Goal: Information Seeking & Learning: Learn about a topic

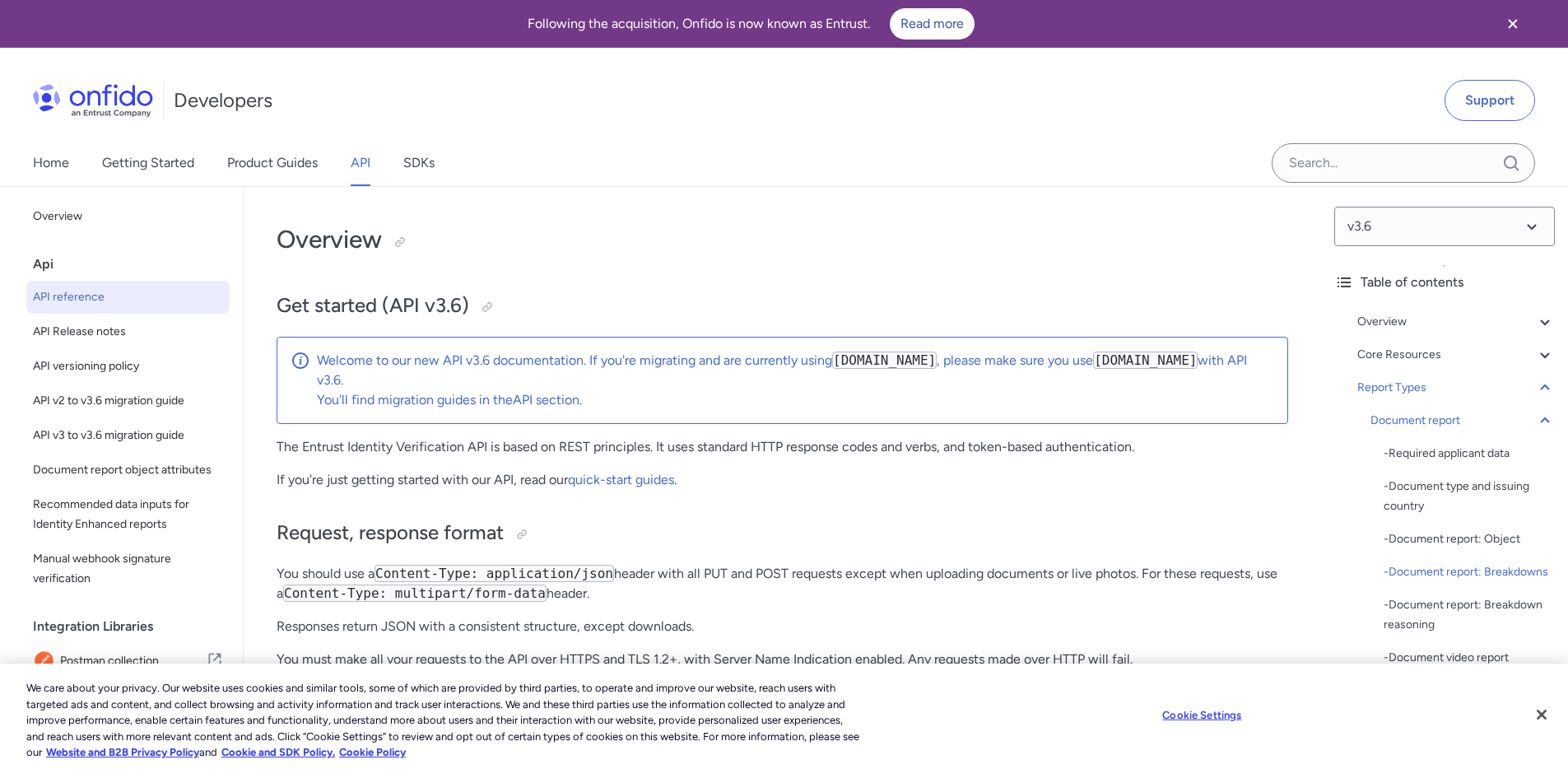
click at [182, 140] on link "Getting Started" at bounding box center [149, 163] width 92 height 46
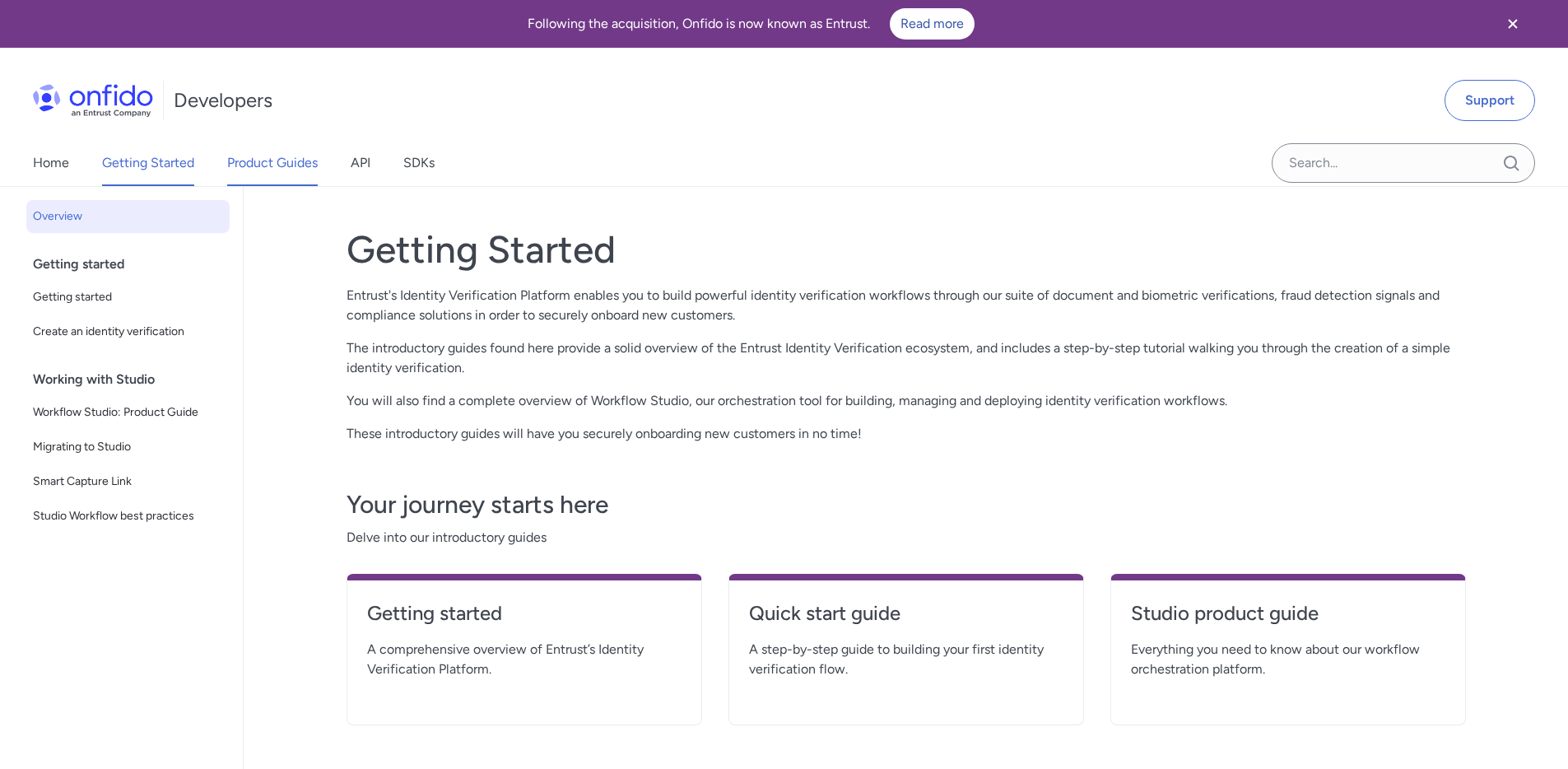
click at [309, 165] on link "Product Guides" at bounding box center [273, 163] width 90 height 46
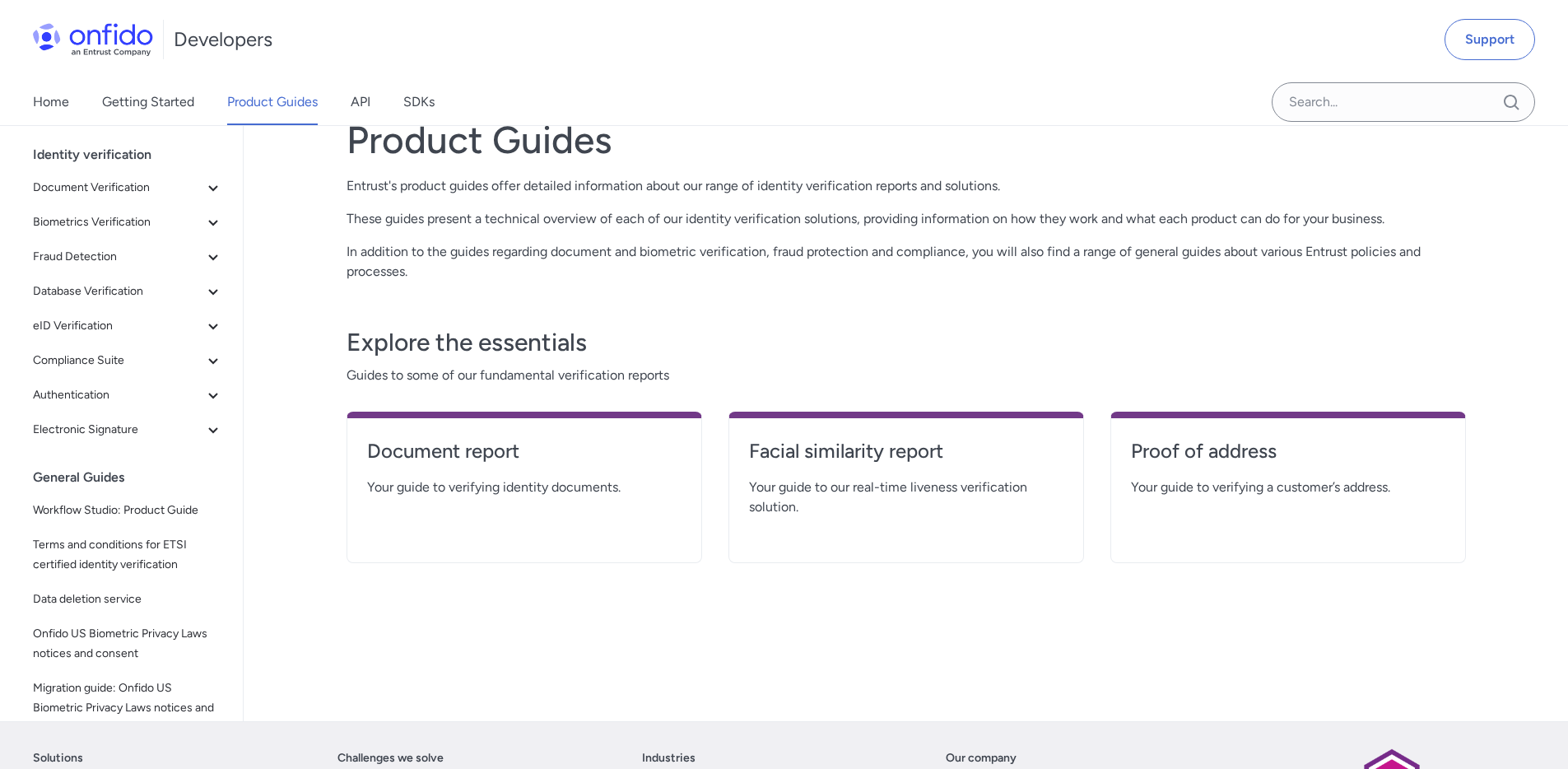
scroll to position [114, 0]
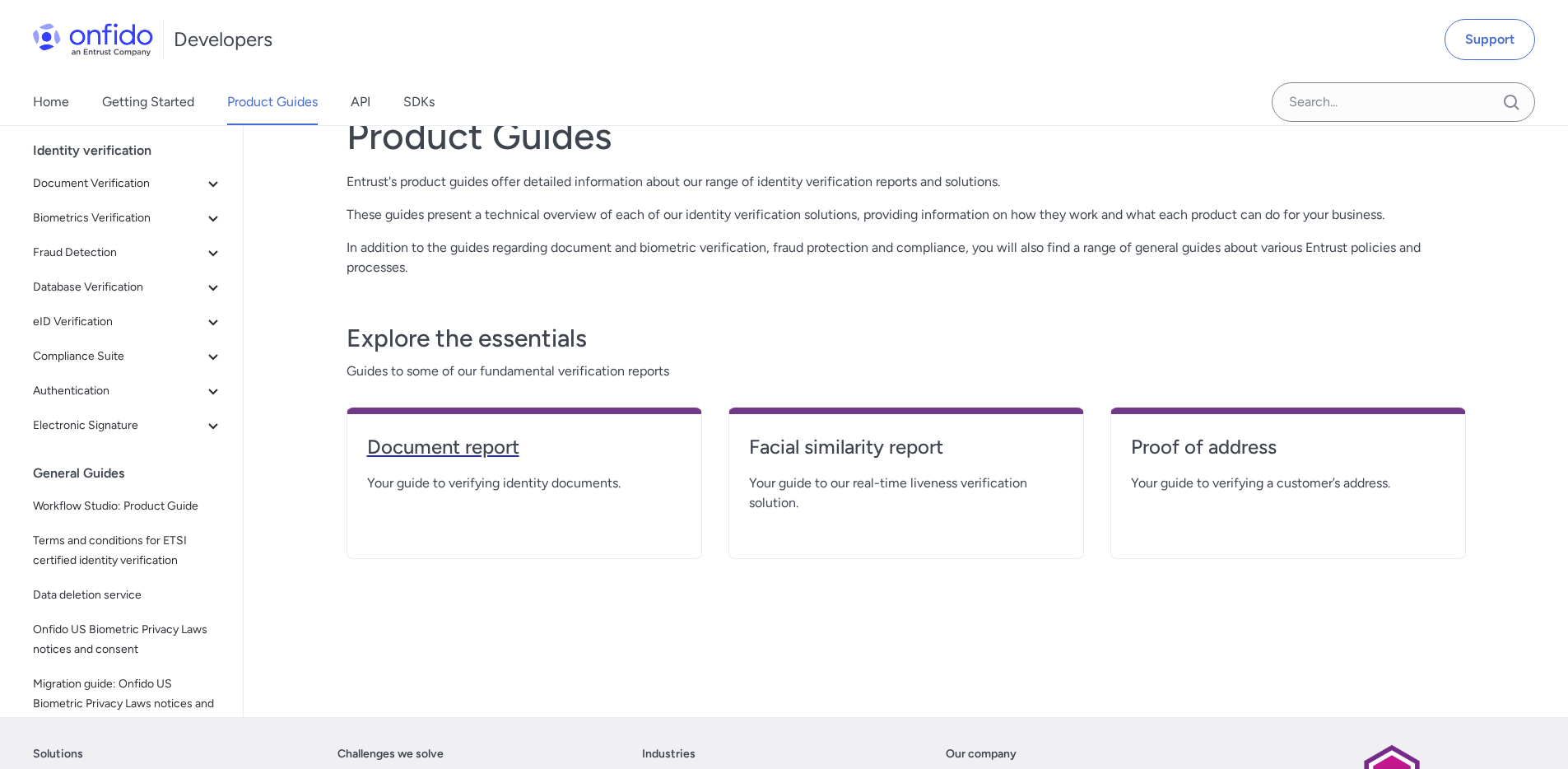
click at [402, 435] on h4 "Document report" at bounding box center [525, 447] width 315 height 26
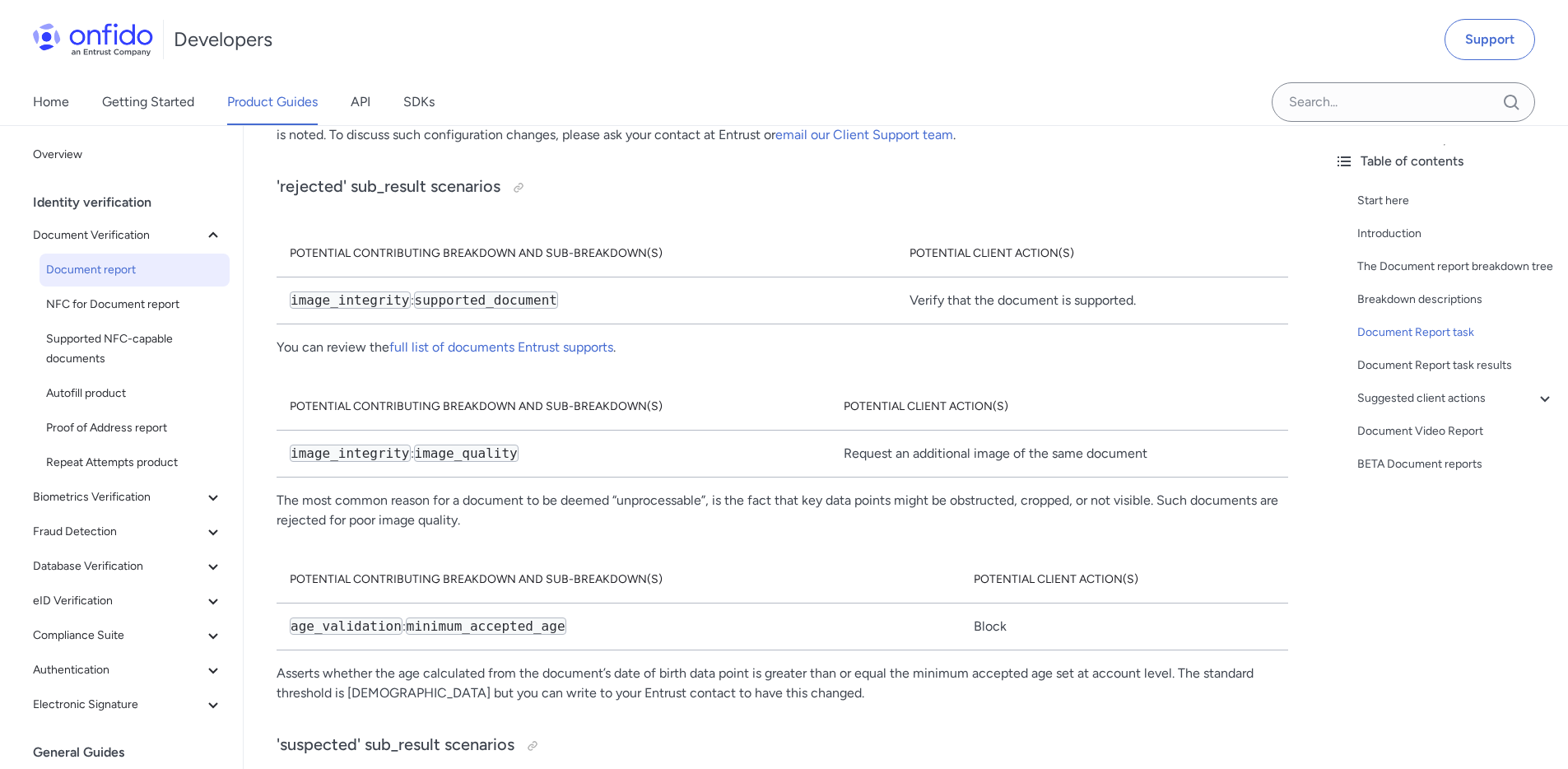
scroll to position [9033, 0]
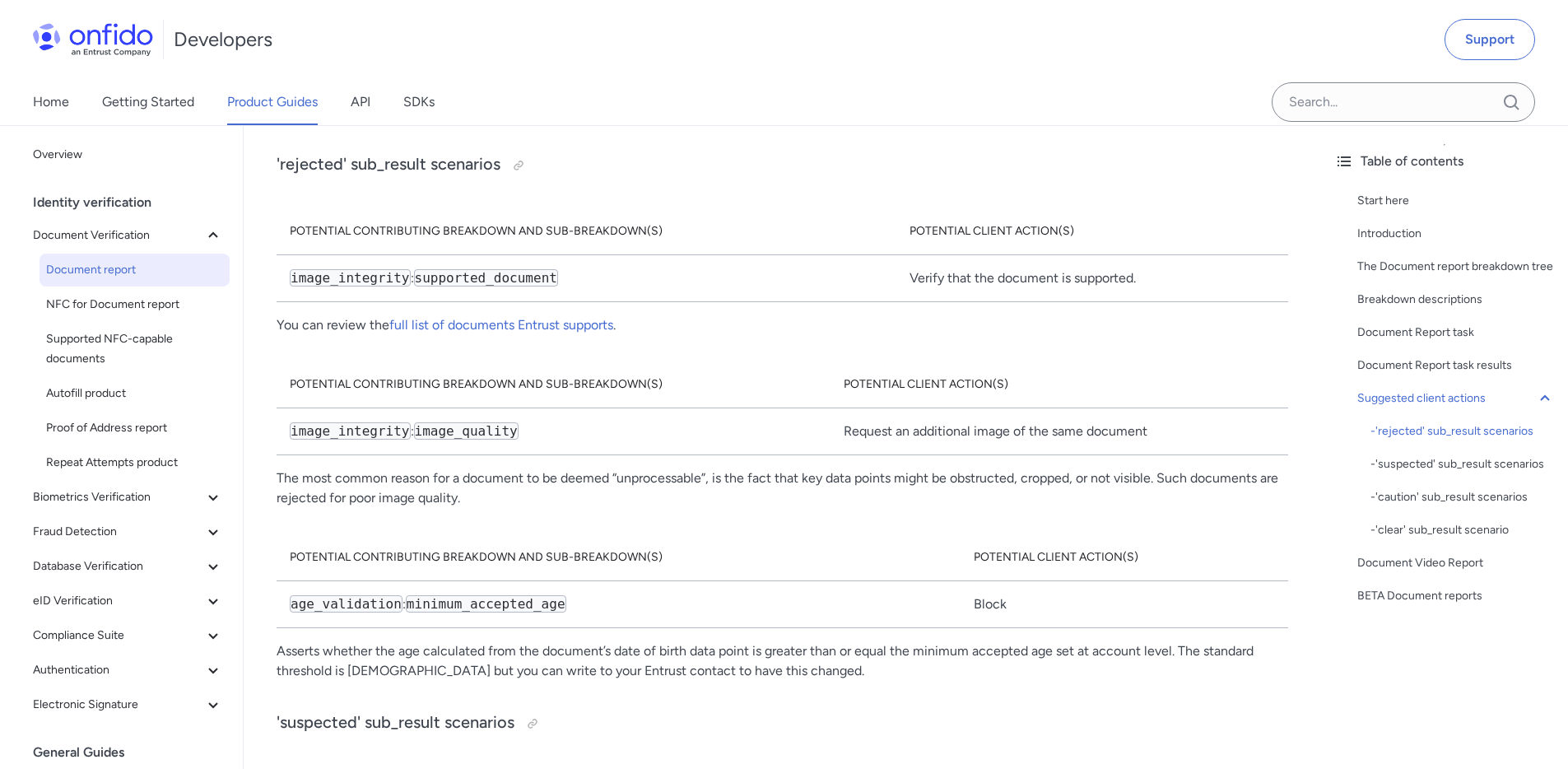
click at [396, 100] on div "Home Getting Started Product Guides API SDKs" at bounding box center [250, 102] width 500 height 46
click at [413, 105] on link "SDKs" at bounding box center [418, 102] width 31 height 46
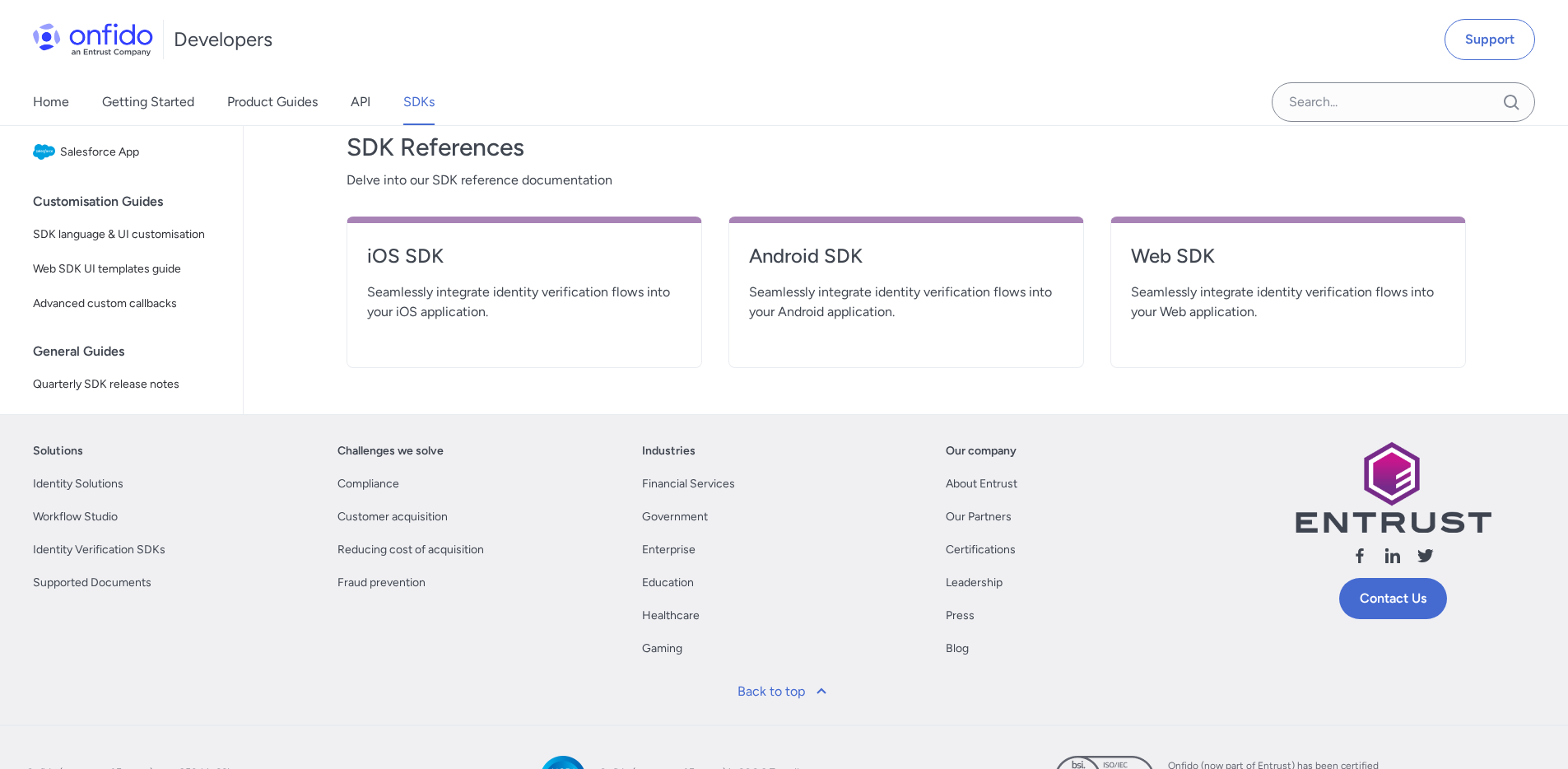
scroll to position [376, 0]
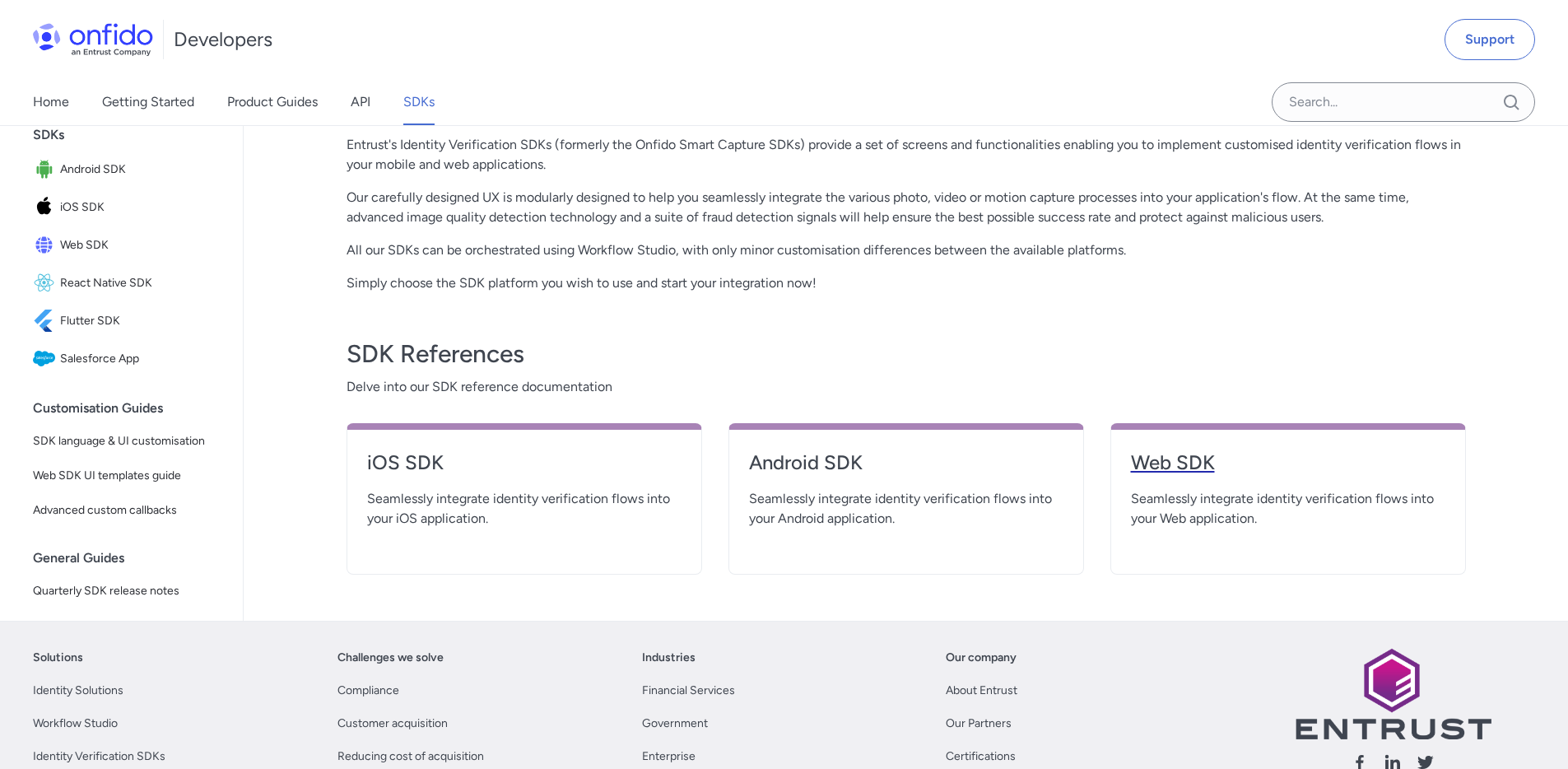
click at [1182, 460] on h4 "Web SDK" at bounding box center [1288, 463] width 315 height 26
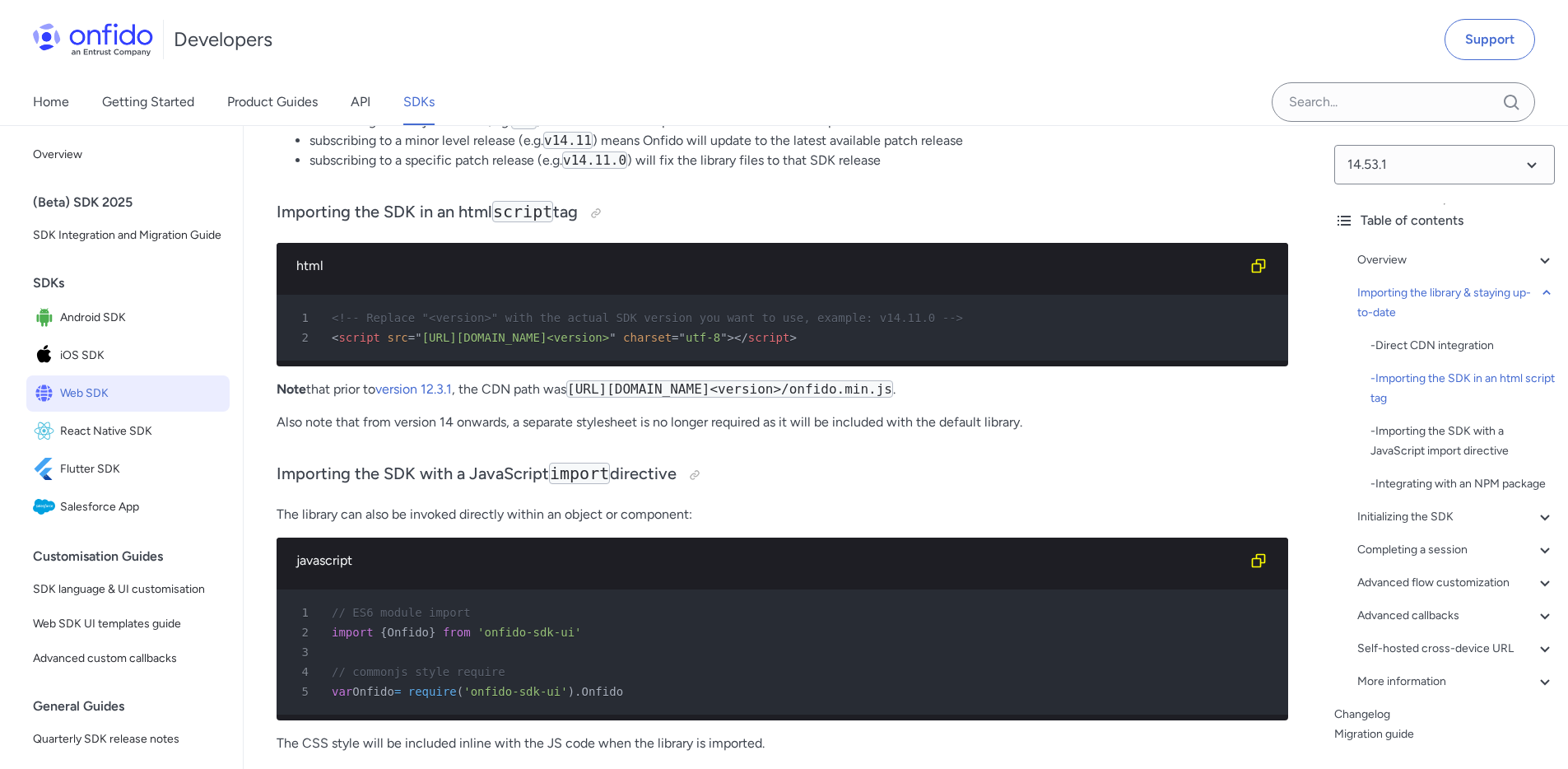
scroll to position [1365, 0]
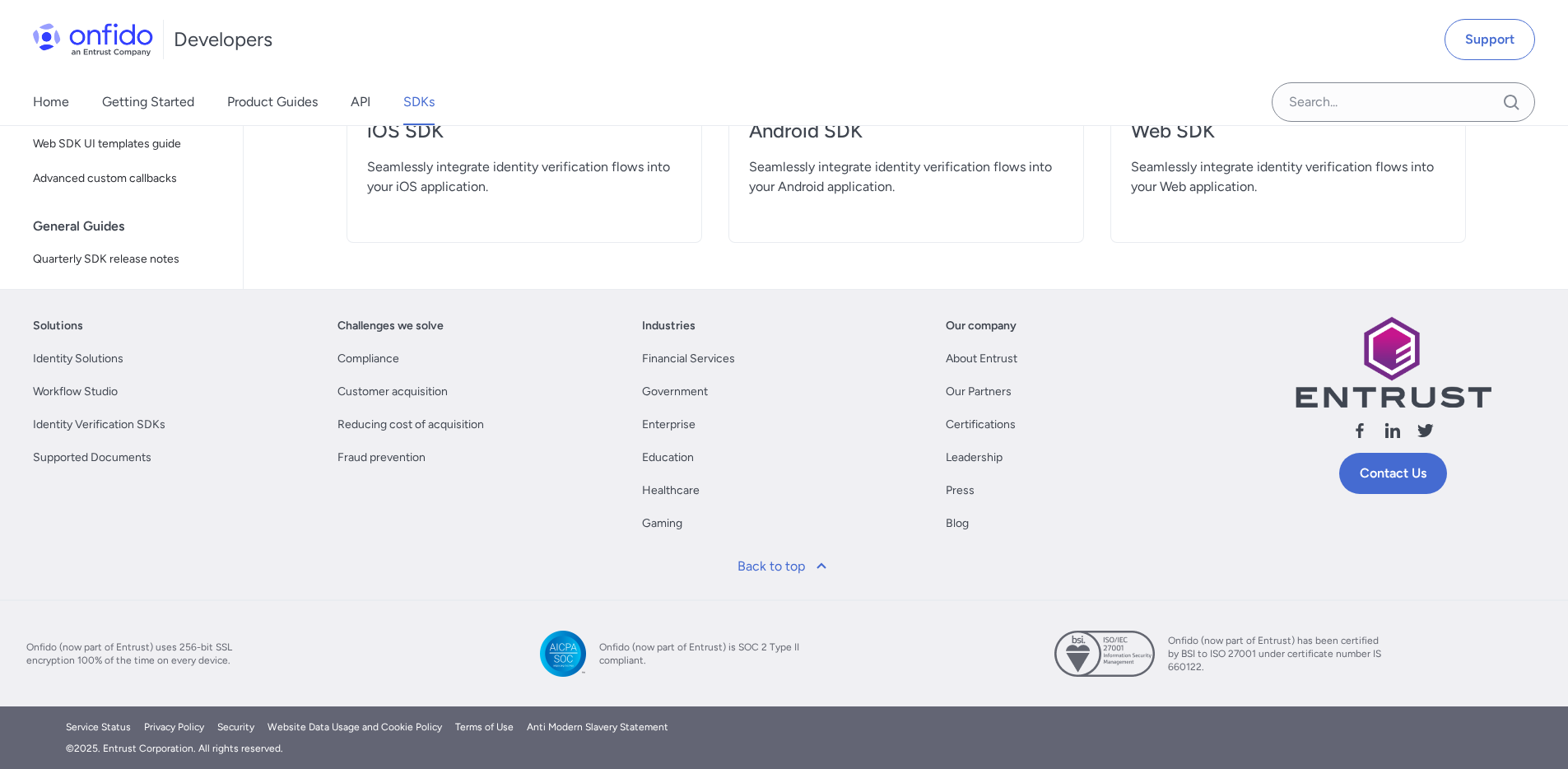
scroll to position [376, 0]
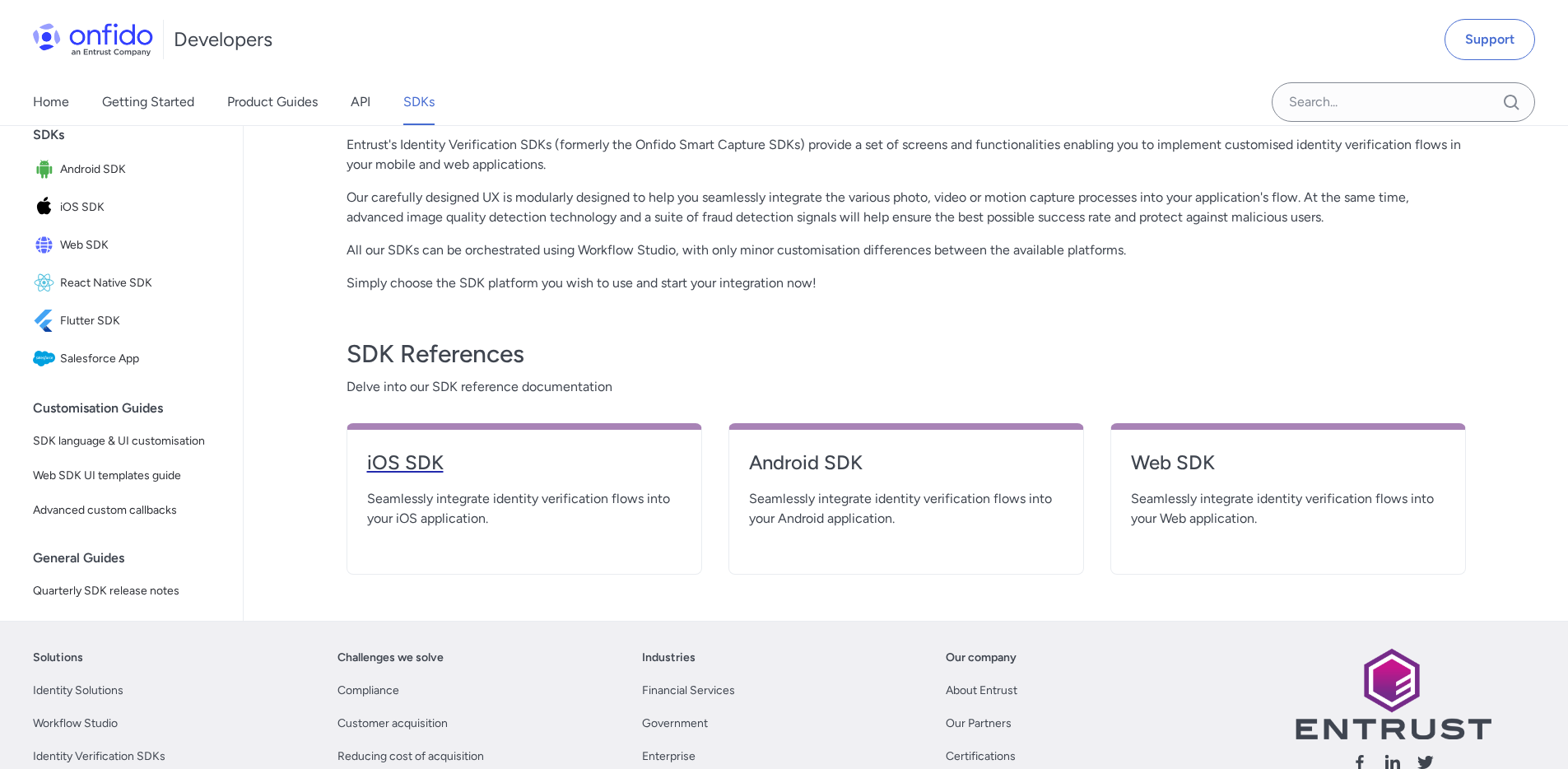
click at [631, 467] on h4 "iOS SDK" at bounding box center [525, 463] width 315 height 26
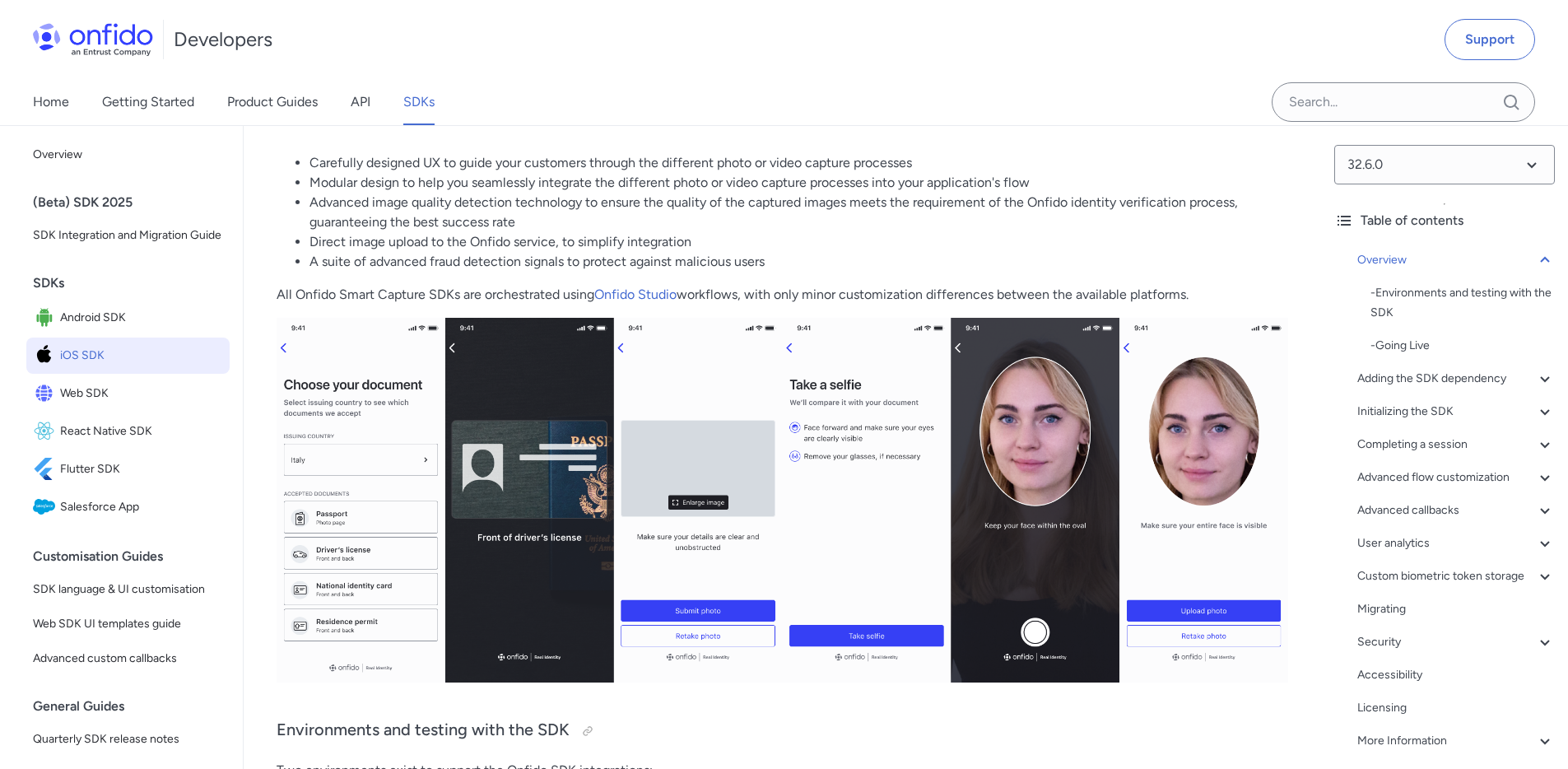
scroll to position [480, 0]
